Goal: Go to known website: Go to known website

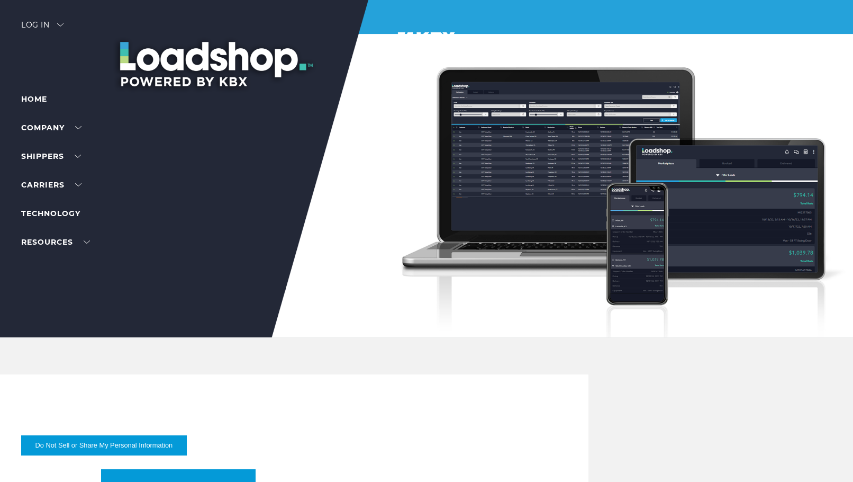
click at [32, 28] on div "Log in" at bounding box center [42, 28] width 42 height 15
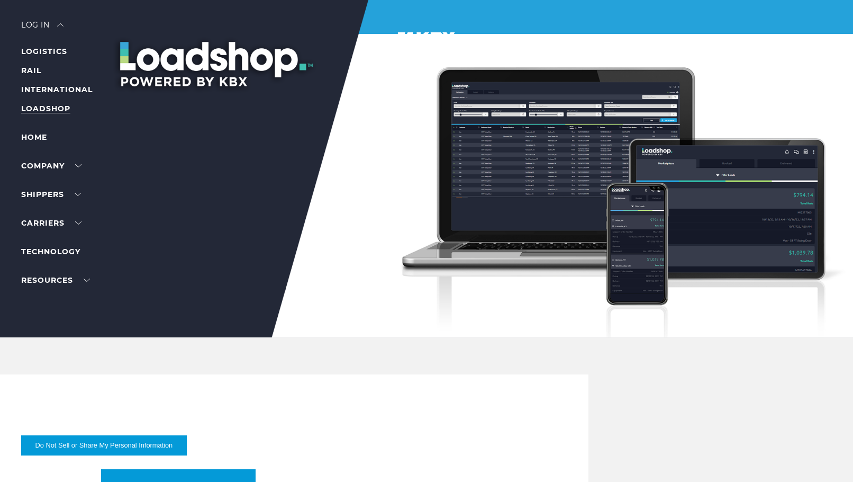
click at [41, 105] on link "LOADSHOP" at bounding box center [45, 109] width 49 height 10
click at [31, 108] on link "LOADSHOP" at bounding box center [45, 109] width 49 height 10
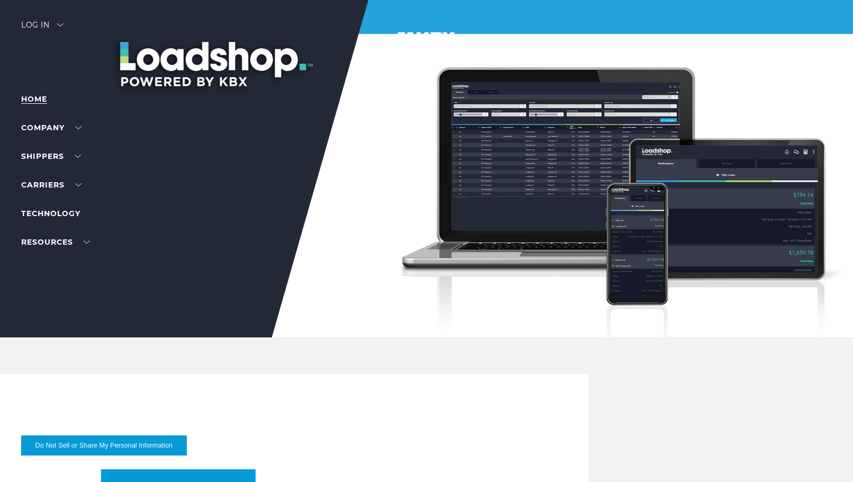
click at [46, 97] on link "Home" at bounding box center [34, 99] width 26 height 10
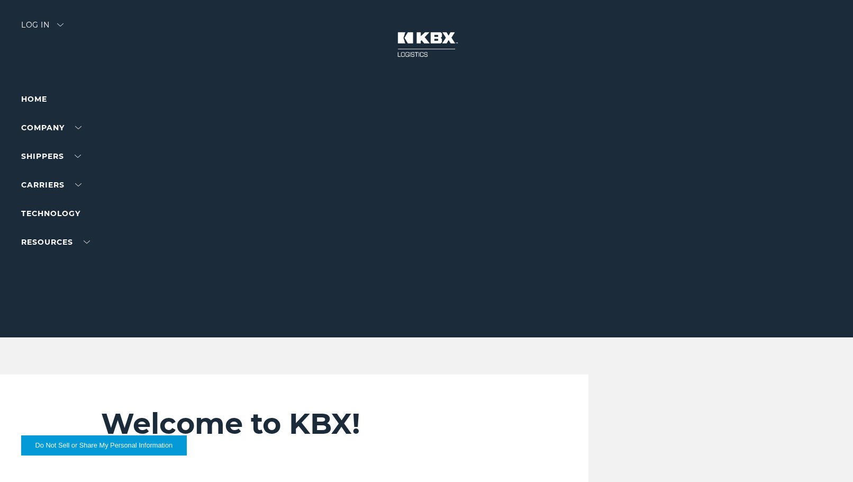
click at [34, 24] on div "Log in" at bounding box center [42, 28] width 42 height 15
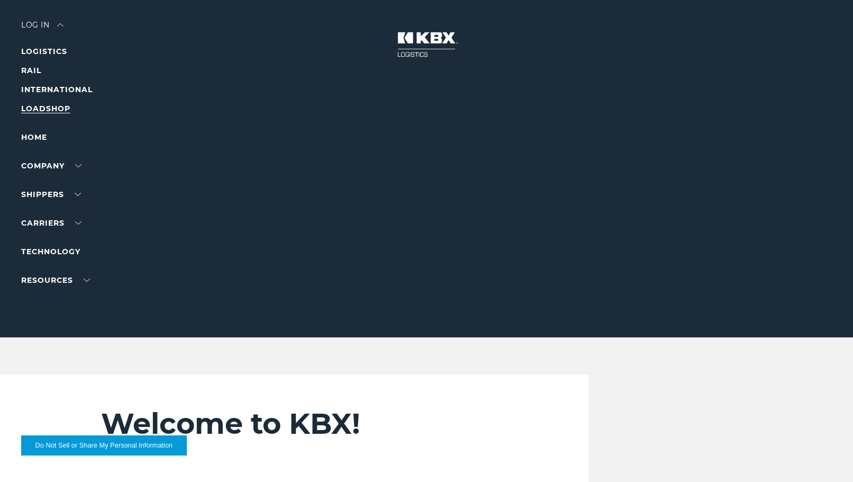
click at [43, 107] on link "LOADSHOP" at bounding box center [45, 109] width 49 height 10
